Goal: Information Seeking & Learning: Learn about a topic

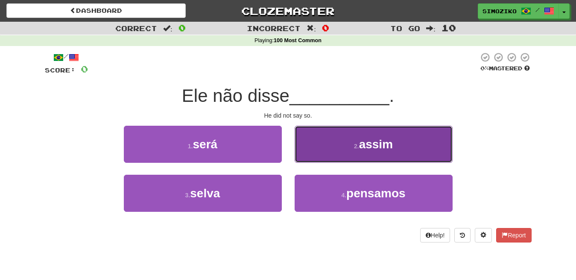
click at [386, 145] on span "assim" at bounding box center [376, 144] width 34 height 13
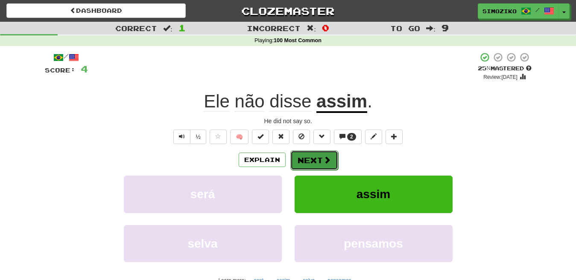
click at [306, 163] on button "Next" at bounding box center [314, 161] width 48 height 20
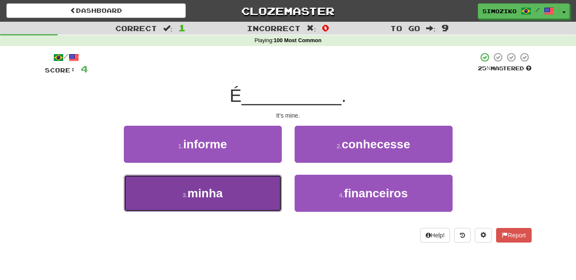
click at [226, 199] on button "3 . minha" at bounding box center [203, 193] width 158 height 37
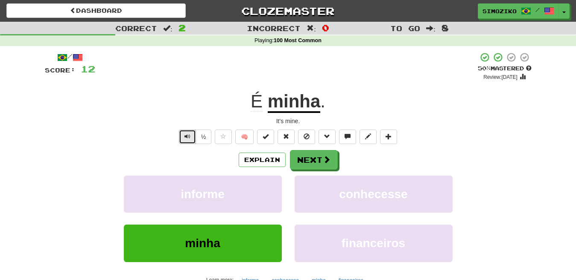
click at [190, 136] on span "Text-to-speech controls" at bounding box center [187, 137] width 6 height 6
click at [314, 159] on button "Next" at bounding box center [314, 161] width 48 height 20
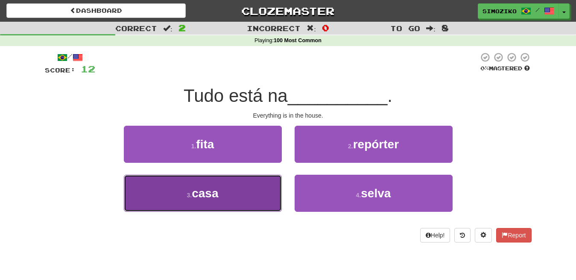
click at [225, 195] on button "3 . casa" at bounding box center [203, 193] width 158 height 37
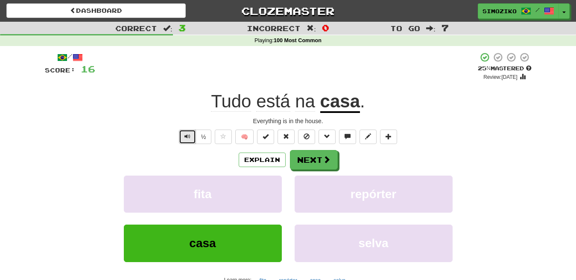
click at [185, 137] on span "Text-to-speech controls" at bounding box center [187, 137] width 6 height 6
click at [317, 160] on button "Next" at bounding box center [314, 161] width 48 height 20
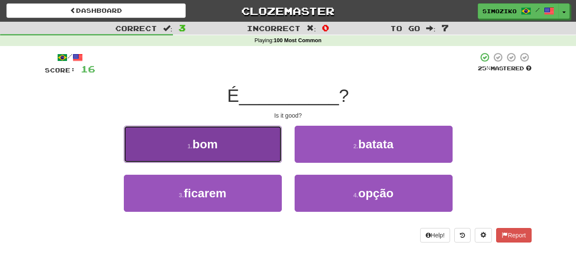
click at [217, 144] on span "bom" at bounding box center [204, 144] width 25 height 13
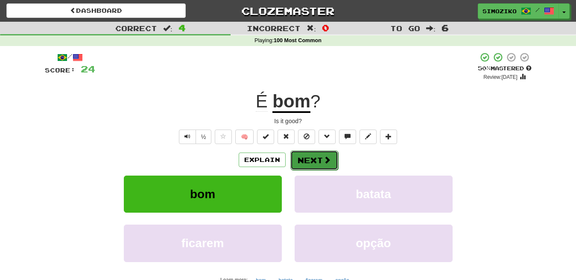
click at [316, 163] on button "Next" at bounding box center [314, 161] width 48 height 20
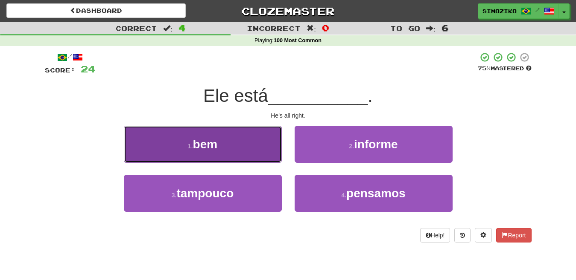
click at [228, 148] on button "1 . bem" at bounding box center [203, 144] width 158 height 37
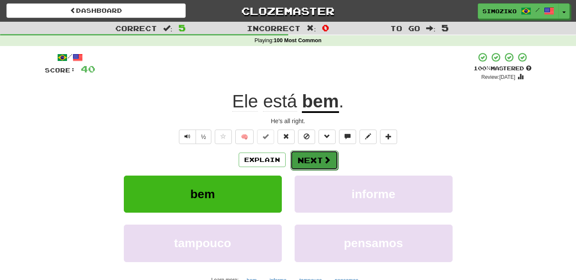
click at [311, 161] on button "Next" at bounding box center [314, 161] width 48 height 20
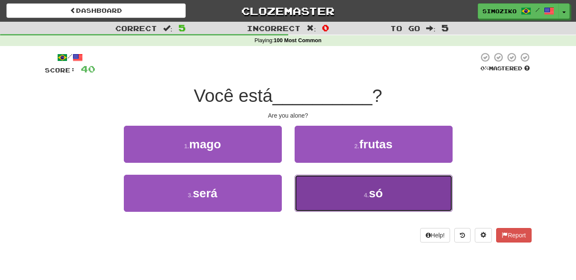
click at [389, 201] on button "4 . só" at bounding box center [373, 193] width 158 height 37
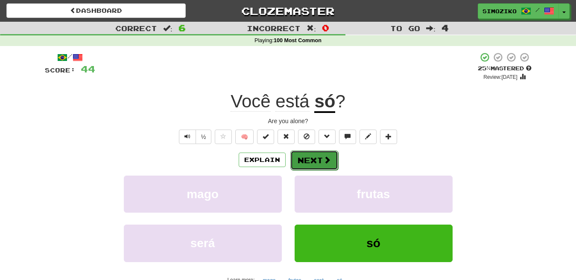
click at [312, 161] on button "Next" at bounding box center [314, 161] width 48 height 20
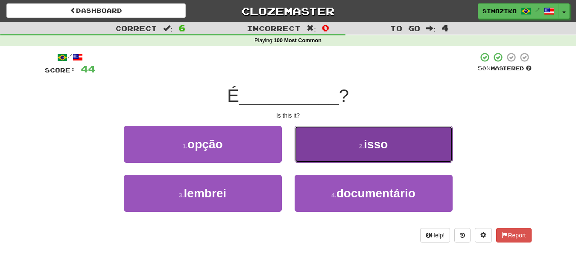
click at [349, 150] on button "2 . isso" at bounding box center [373, 144] width 158 height 37
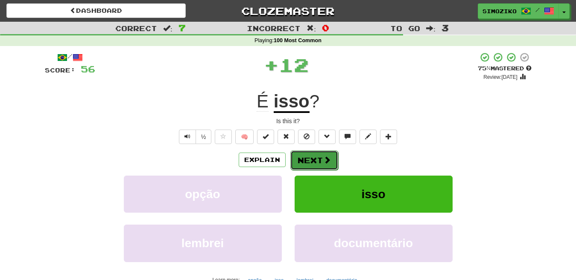
click at [310, 159] on button "Next" at bounding box center [314, 161] width 48 height 20
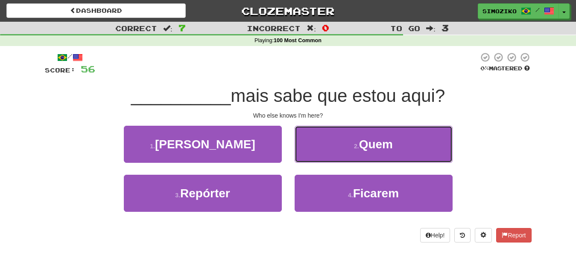
click at [367, 148] on span "Quem" at bounding box center [376, 144] width 34 height 13
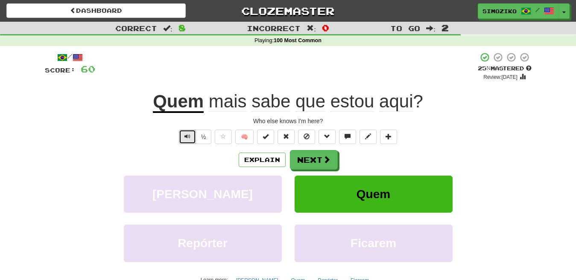
click at [187, 139] on span "Text-to-speech controls" at bounding box center [187, 137] width 6 height 6
click at [188, 138] on span "Text-to-speech controls" at bounding box center [187, 137] width 6 height 6
click at [311, 155] on button "Next" at bounding box center [314, 161] width 48 height 20
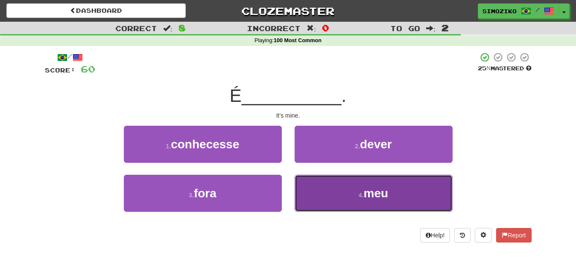
click at [329, 198] on button "4 . meu" at bounding box center [373, 193] width 158 height 37
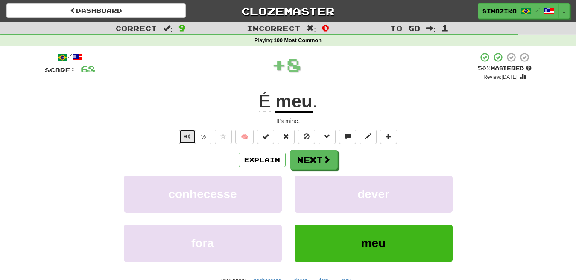
click at [186, 135] on span "Text-to-speech controls" at bounding box center [187, 137] width 6 height 6
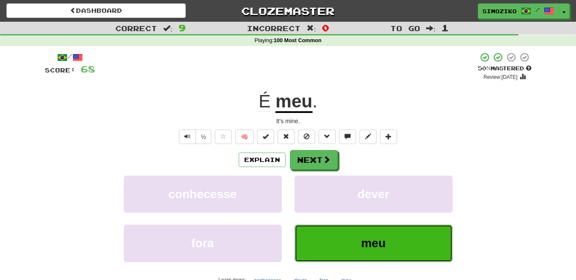
click at [364, 256] on button "meu" at bounding box center [373, 243] width 158 height 37
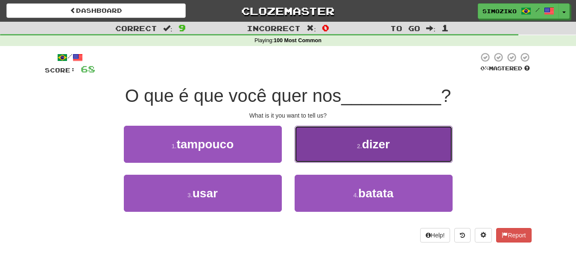
click at [359, 155] on button "2 . dizer" at bounding box center [373, 144] width 158 height 37
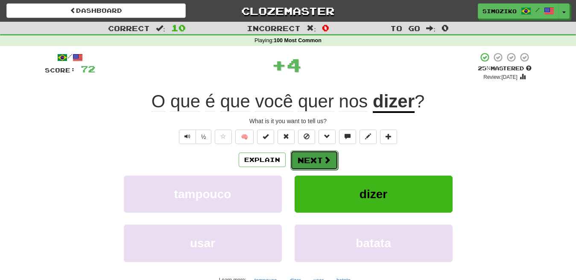
click at [313, 162] on button "Next" at bounding box center [314, 161] width 48 height 20
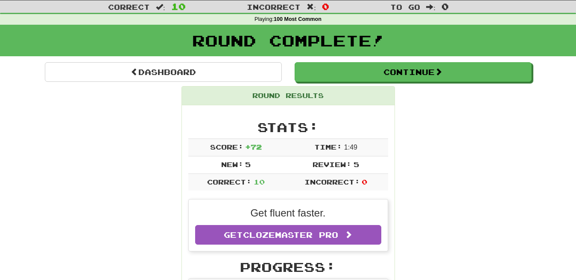
scroll to position [43, 0]
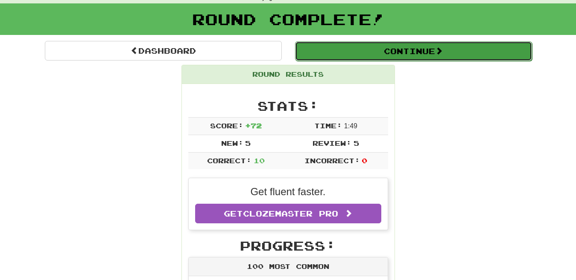
click at [403, 52] on button "Continue" at bounding box center [413, 51] width 237 height 20
